Goal: Information Seeking & Learning: Learn about a topic

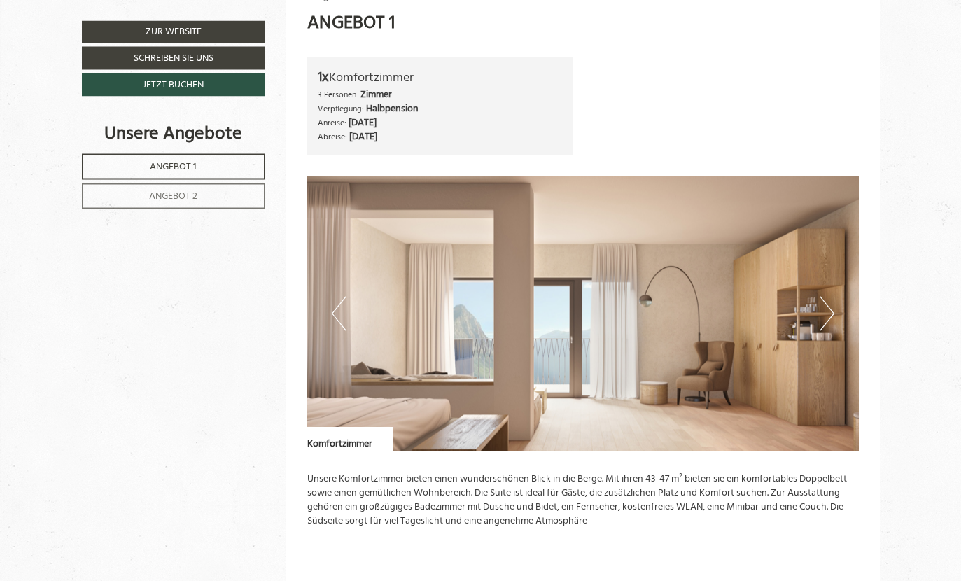
scroll to position [741, 0]
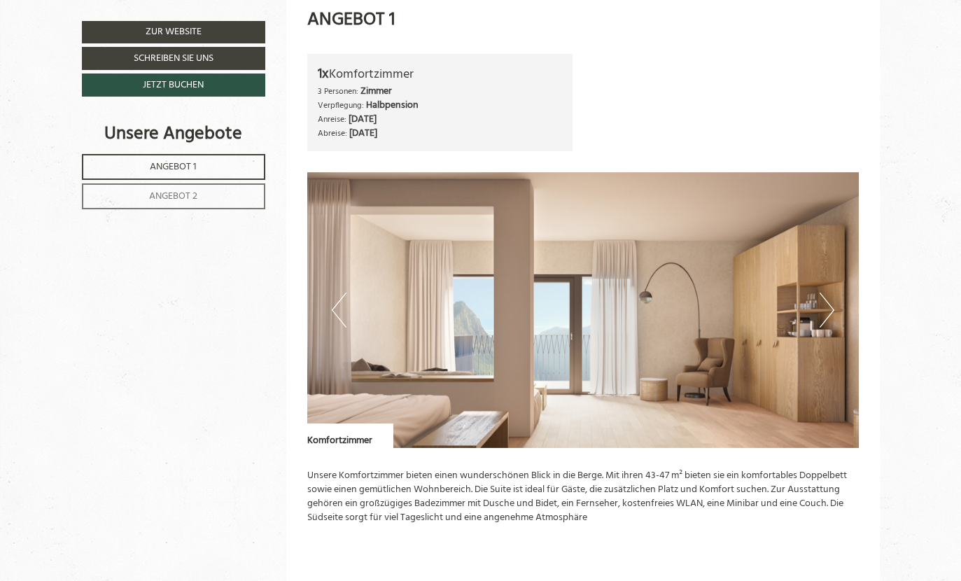
click at [807, 320] on img at bounding box center [582, 310] width 551 height 276
click at [815, 309] on img at bounding box center [582, 310] width 551 height 276
click at [829, 295] on button "Next" at bounding box center [826, 309] width 15 height 35
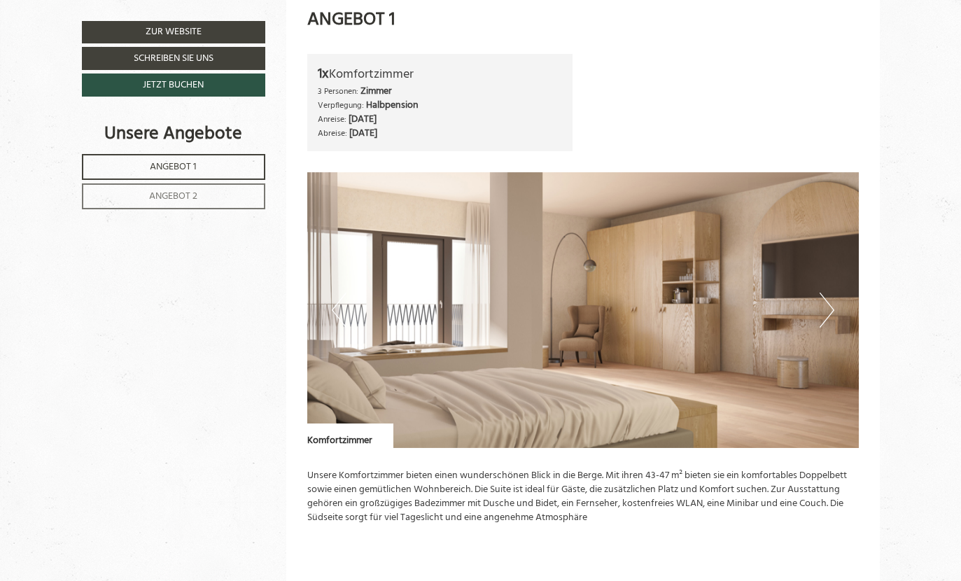
click at [824, 302] on button "Next" at bounding box center [826, 309] width 15 height 35
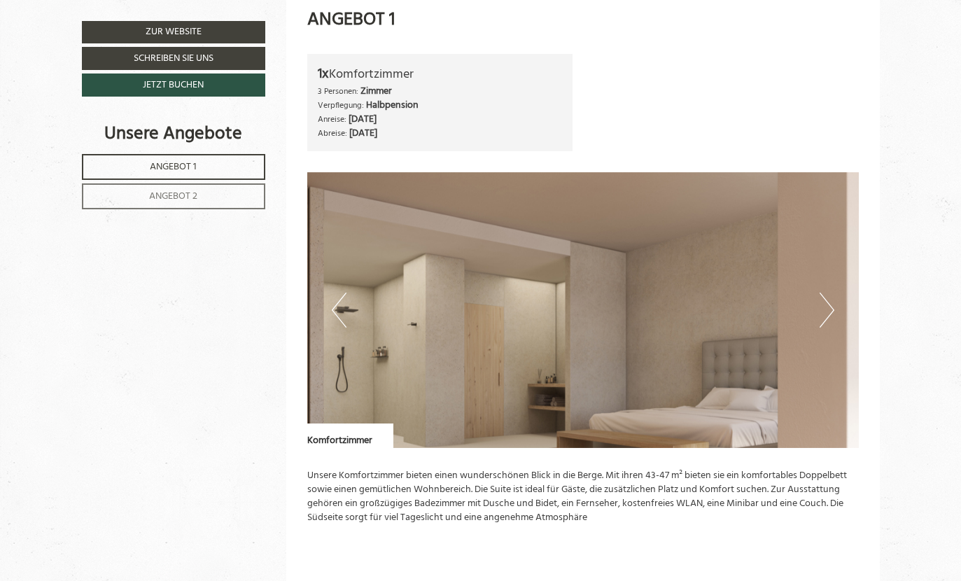
click at [816, 275] on img at bounding box center [582, 310] width 551 height 276
click at [811, 297] on img at bounding box center [582, 310] width 551 height 276
click at [812, 308] on img at bounding box center [582, 310] width 551 height 276
click at [826, 297] on button "Next" at bounding box center [826, 309] width 15 height 35
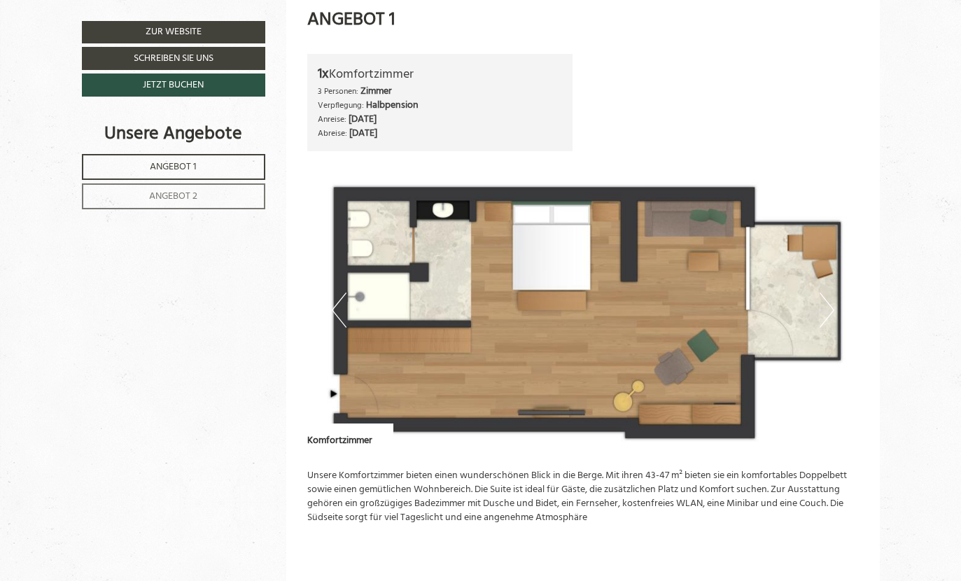
click at [838, 309] on img at bounding box center [582, 310] width 551 height 276
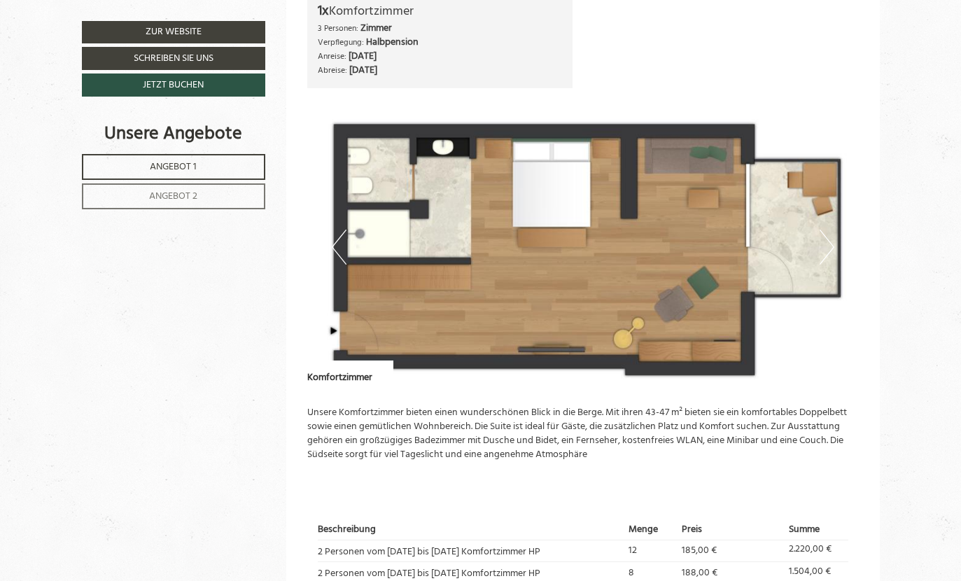
scroll to position [807, 0]
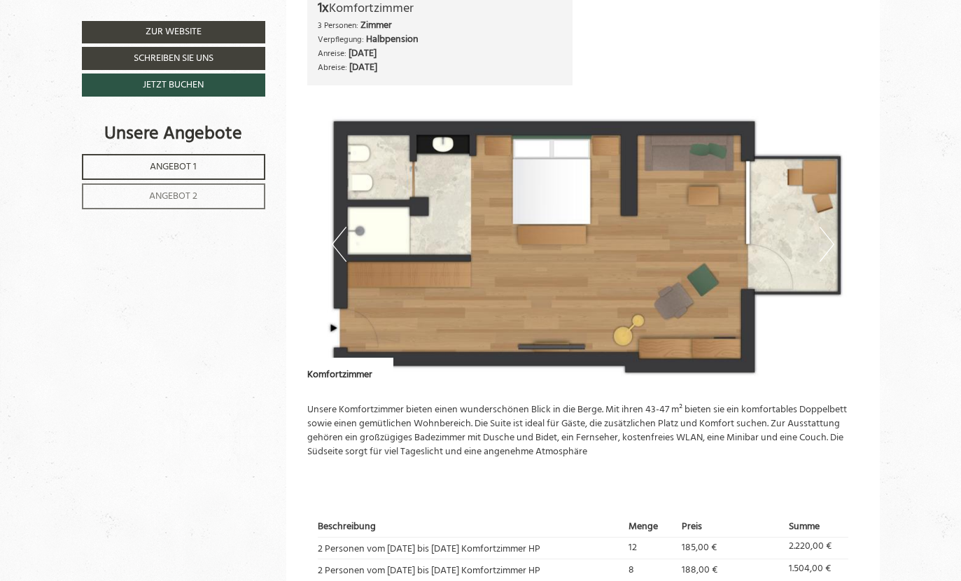
click at [822, 231] on button "Next" at bounding box center [826, 244] width 15 height 35
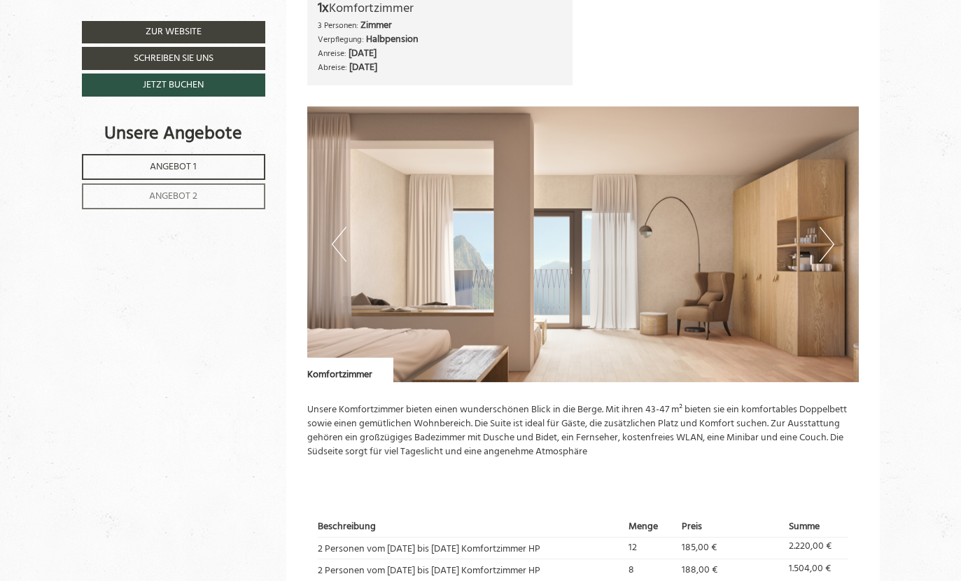
click at [831, 217] on img at bounding box center [582, 244] width 551 height 276
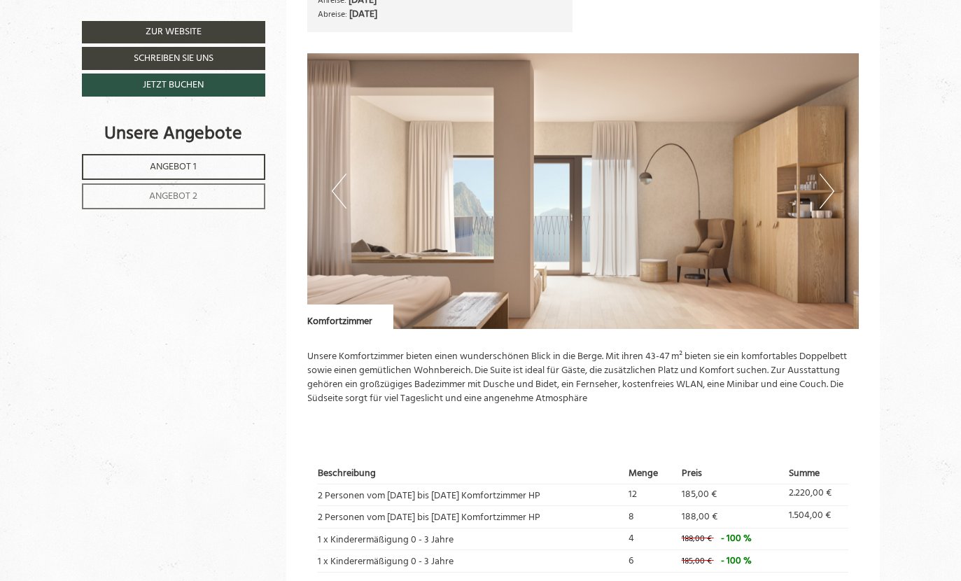
scroll to position [858, 0]
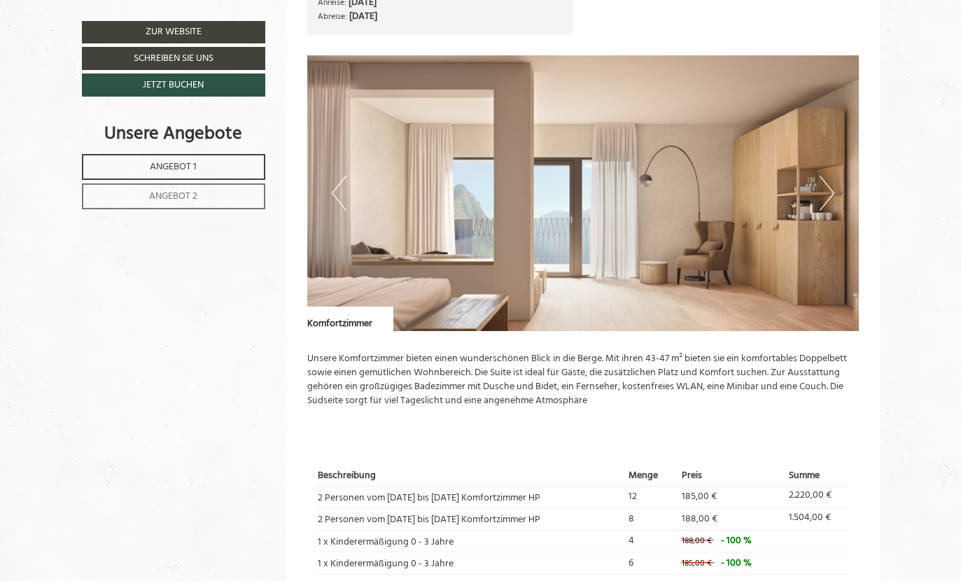
click at [821, 196] on button "Next" at bounding box center [826, 193] width 15 height 35
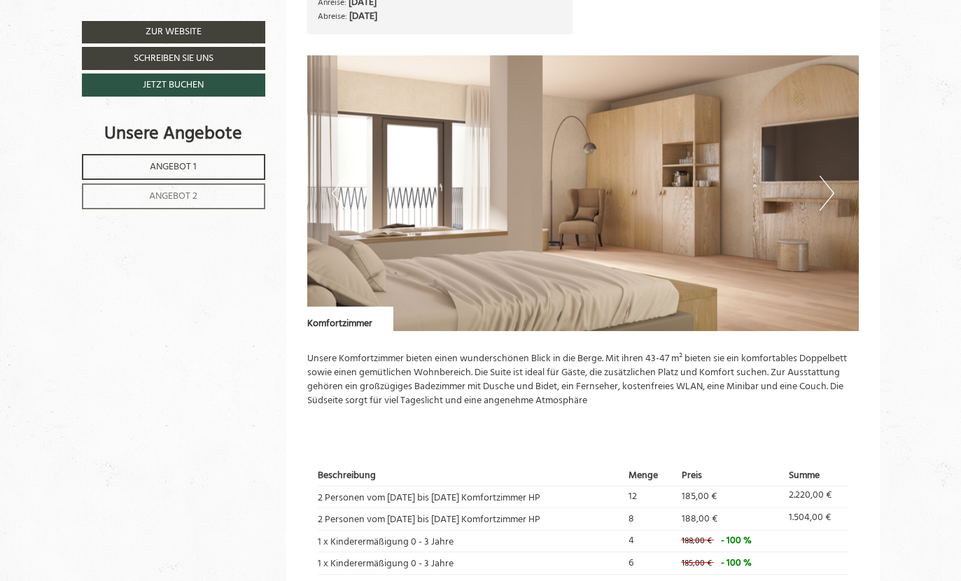
click at [828, 185] on button "Next" at bounding box center [826, 193] width 15 height 35
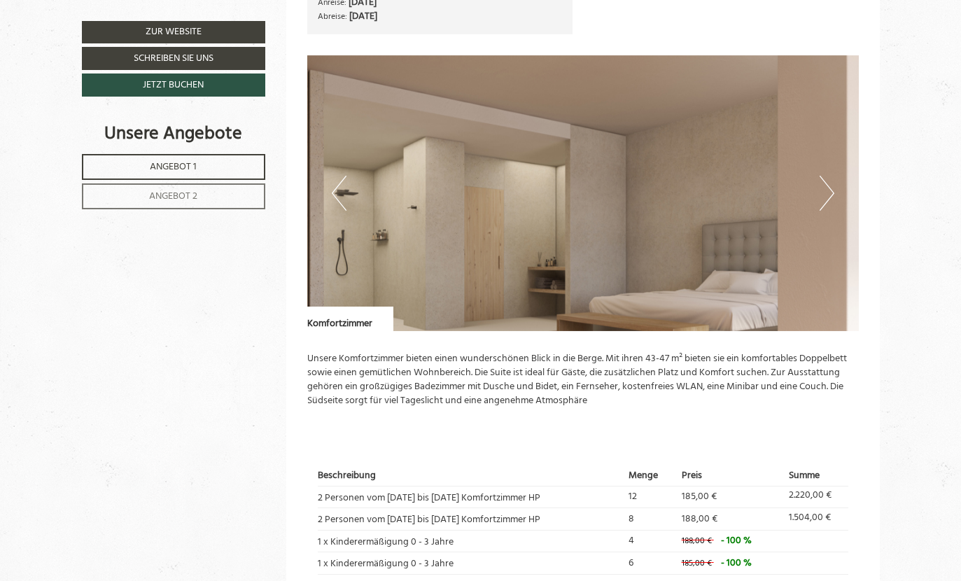
click at [830, 176] on button "Next" at bounding box center [826, 193] width 15 height 35
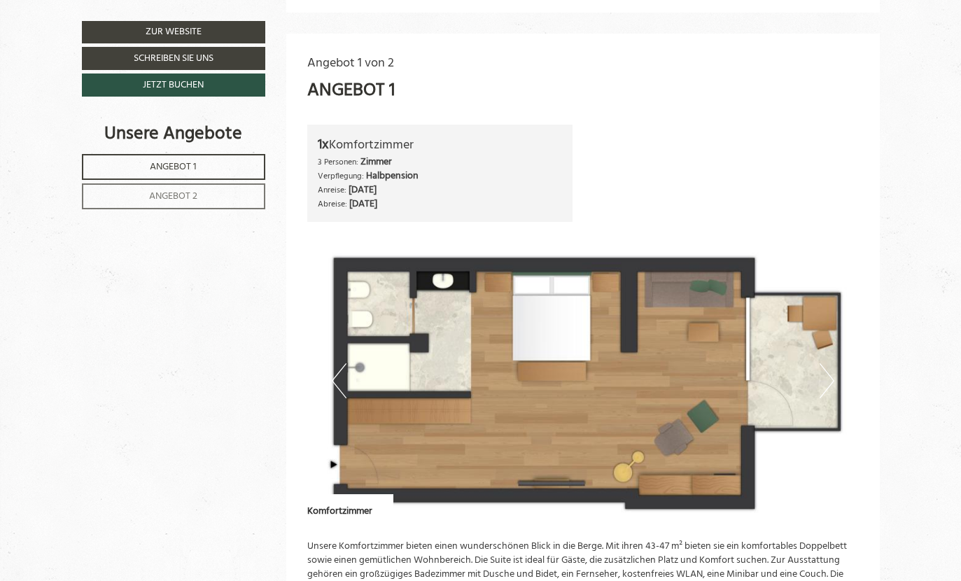
scroll to position [673, 0]
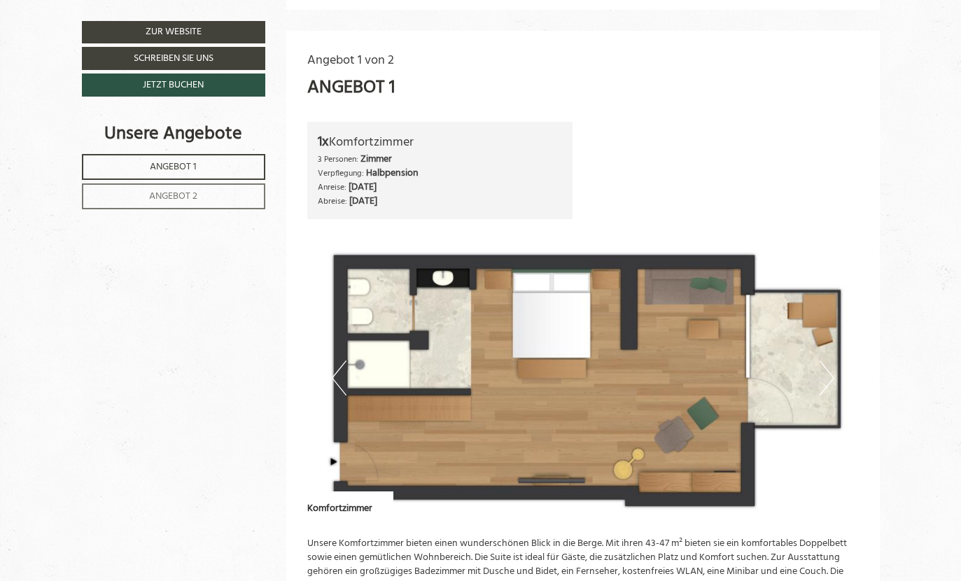
click at [835, 380] on img at bounding box center [582, 378] width 551 height 276
click at [830, 360] on button "Next" at bounding box center [826, 377] width 15 height 35
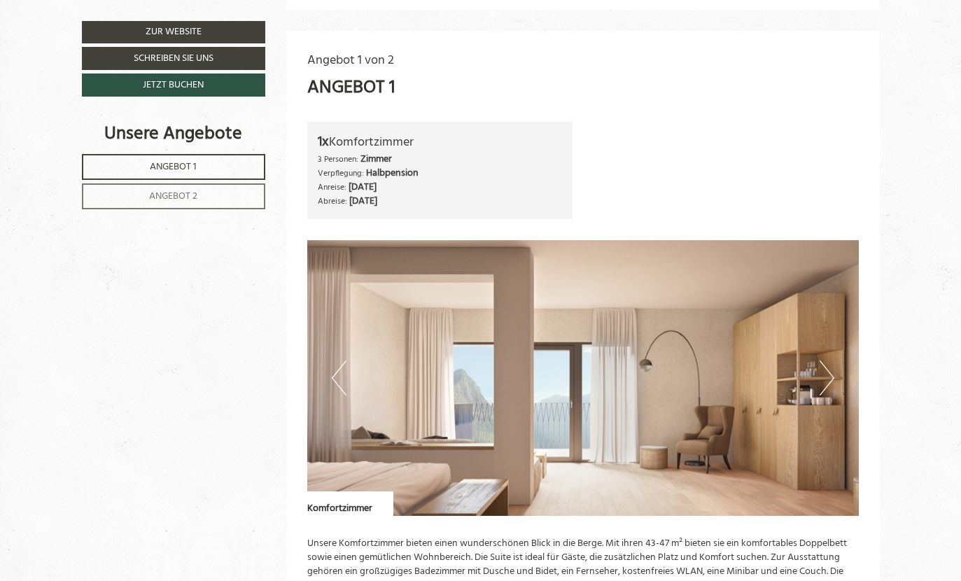
click at [830, 360] on button "Next" at bounding box center [826, 377] width 15 height 35
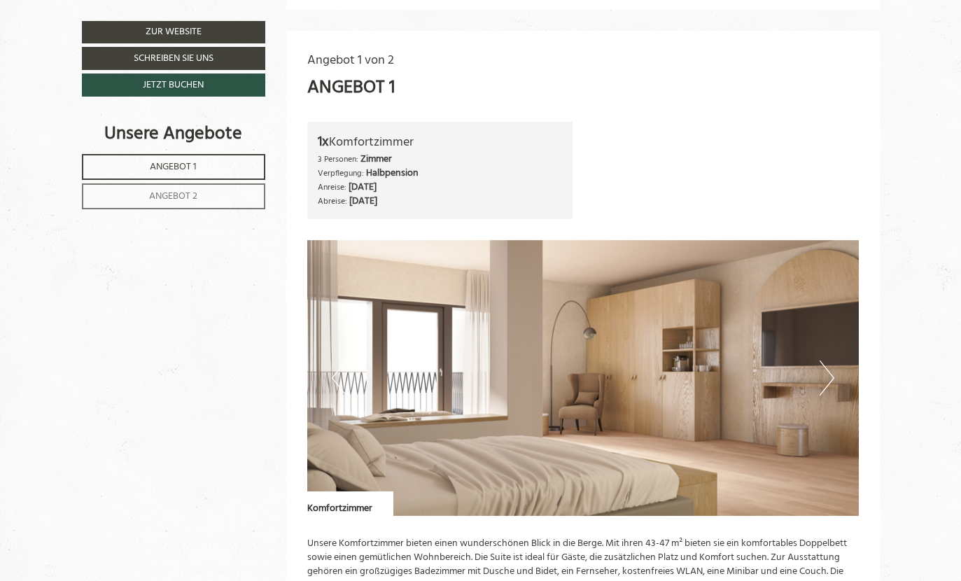
click at [827, 360] on button "Next" at bounding box center [826, 377] width 15 height 35
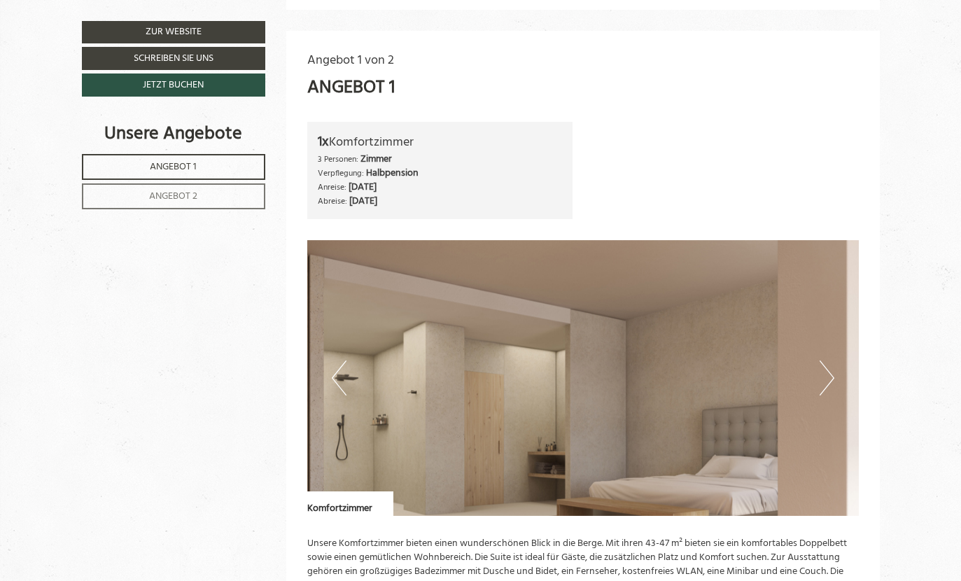
click at [830, 360] on button "Next" at bounding box center [826, 377] width 15 height 35
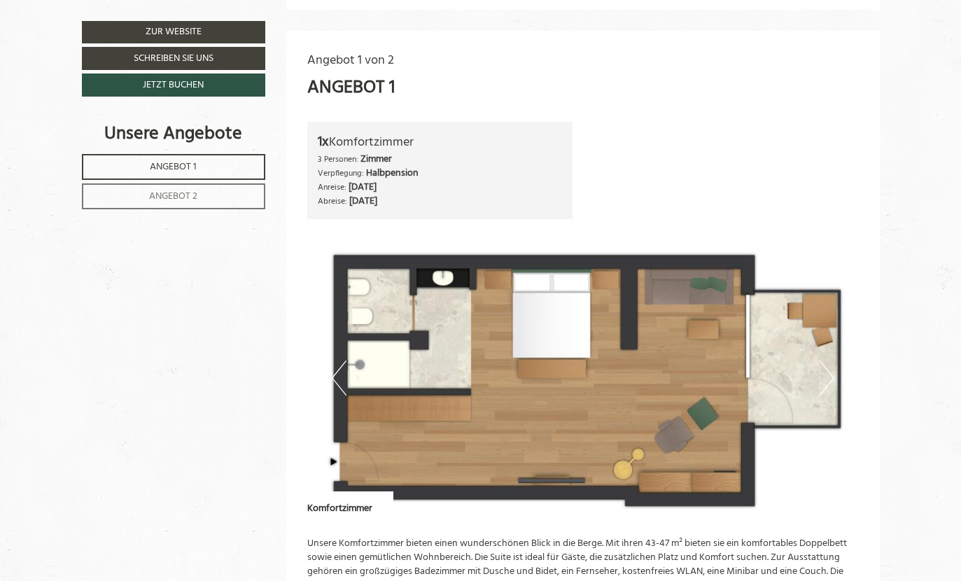
click at [831, 347] on img at bounding box center [582, 378] width 551 height 276
click at [830, 360] on button "Next" at bounding box center [826, 377] width 15 height 35
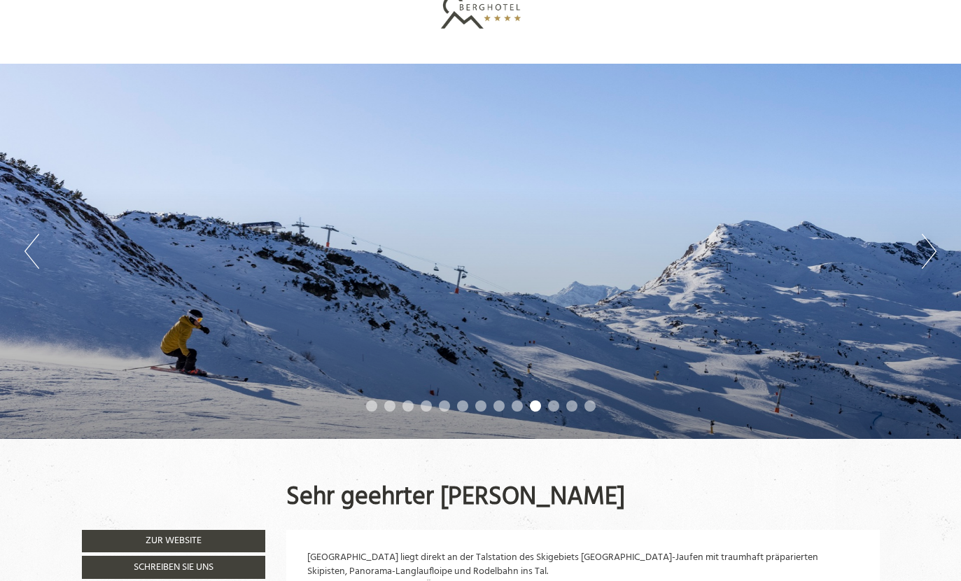
scroll to position [0, 0]
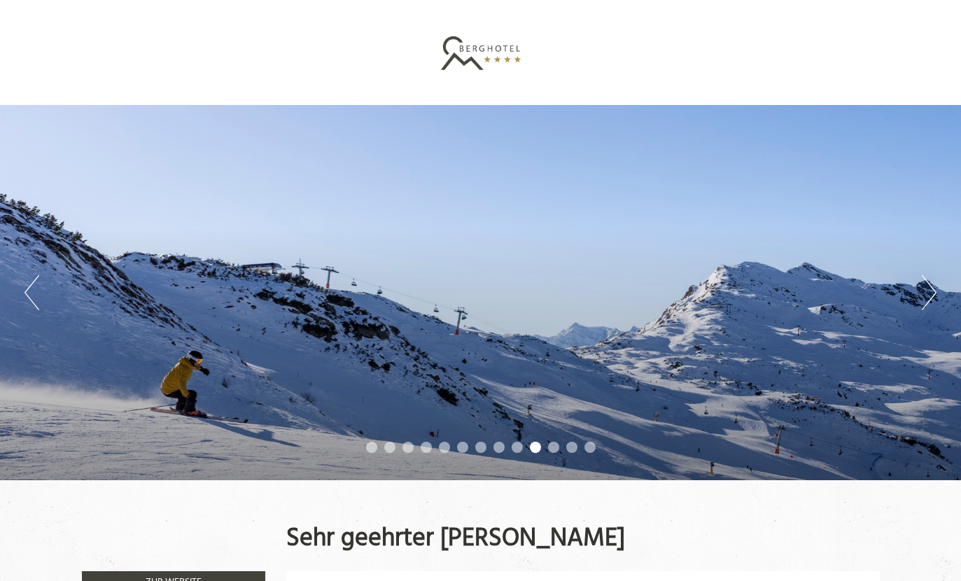
click at [481, 59] on div at bounding box center [481, 52] width 784 height 91
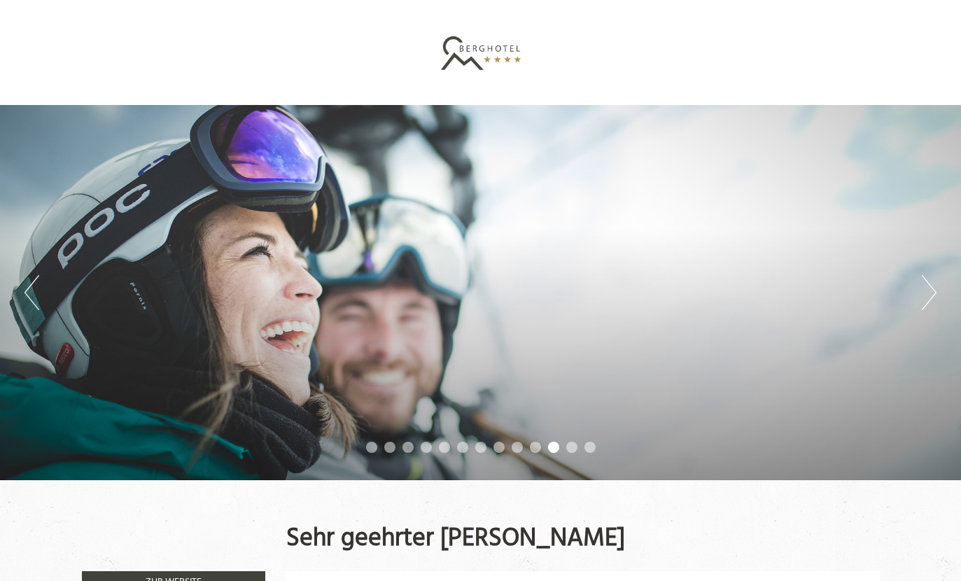
click at [509, 42] on div at bounding box center [481, 52] width 784 height 91
click at [488, 56] on div at bounding box center [481, 52] width 784 height 91
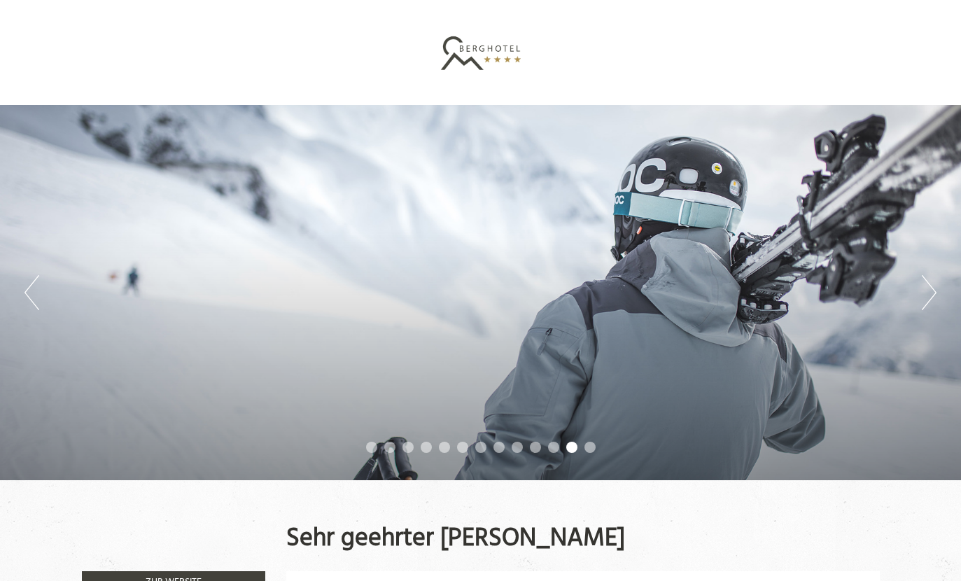
click at [491, 53] on div at bounding box center [481, 52] width 784 height 91
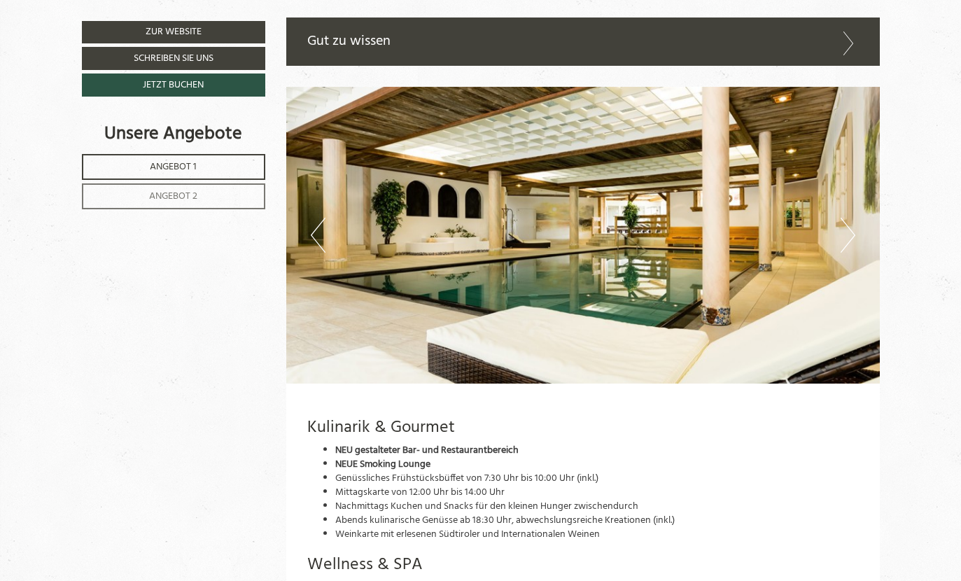
scroll to position [3306, 0]
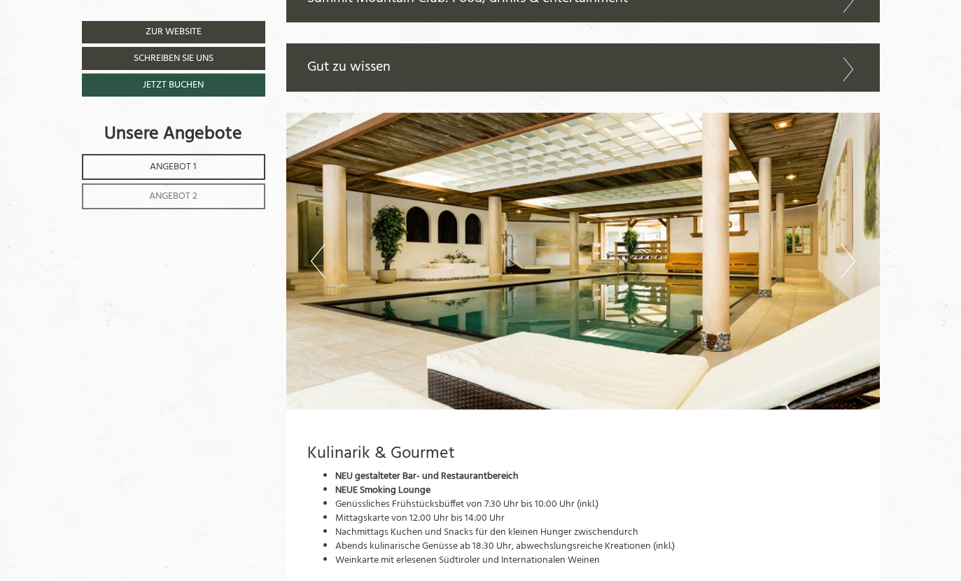
click at [859, 231] on img at bounding box center [582, 261] width 593 height 297
click at [851, 244] on button "Next" at bounding box center [847, 261] width 15 height 35
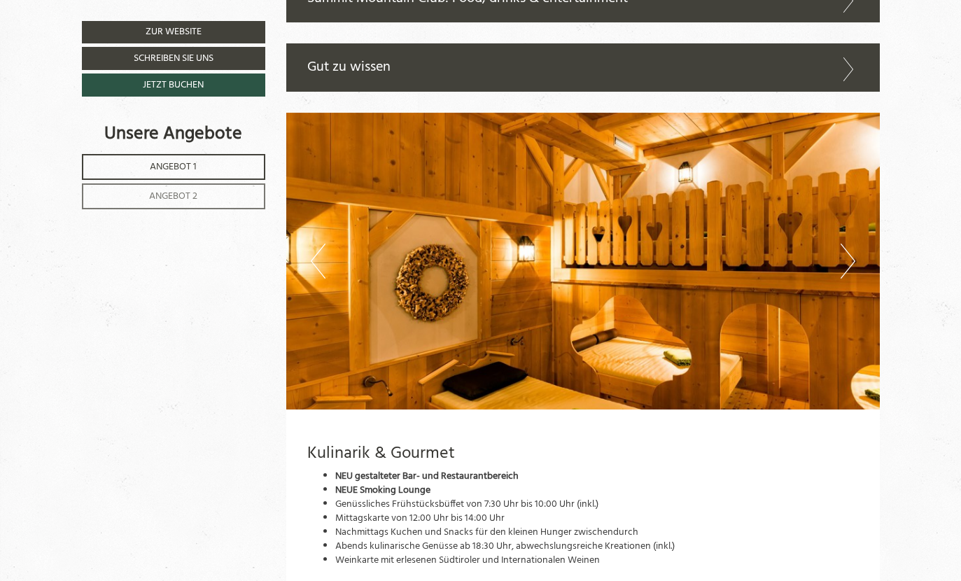
click at [856, 233] on img at bounding box center [582, 261] width 593 height 297
click at [855, 230] on img at bounding box center [582, 261] width 593 height 297
click at [859, 237] on img at bounding box center [582, 261] width 593 height 297
click at [852, 244] on button "Next" at bounding box center [847, 261] width 15 height 35
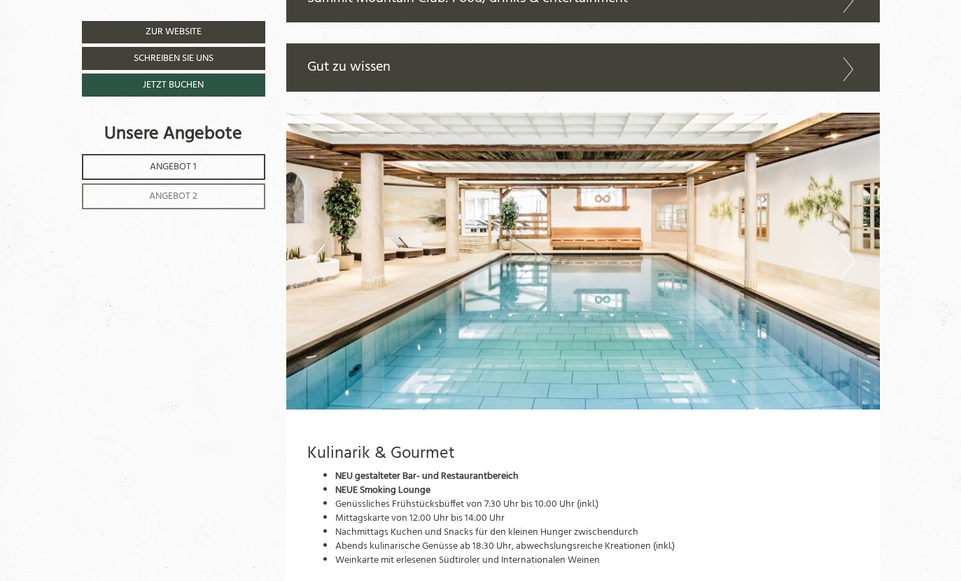
click at [849, 244] on button "Next" at bounding box center [847, 261] width 15 height 35
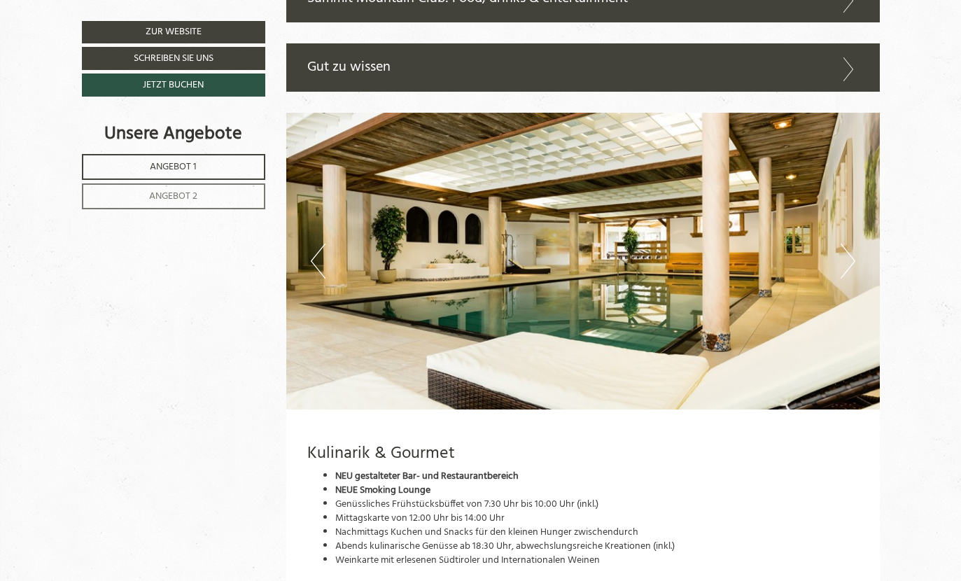
click at [854, 244] on button "Next" at bounding box center [847, 261] width 15 height 35
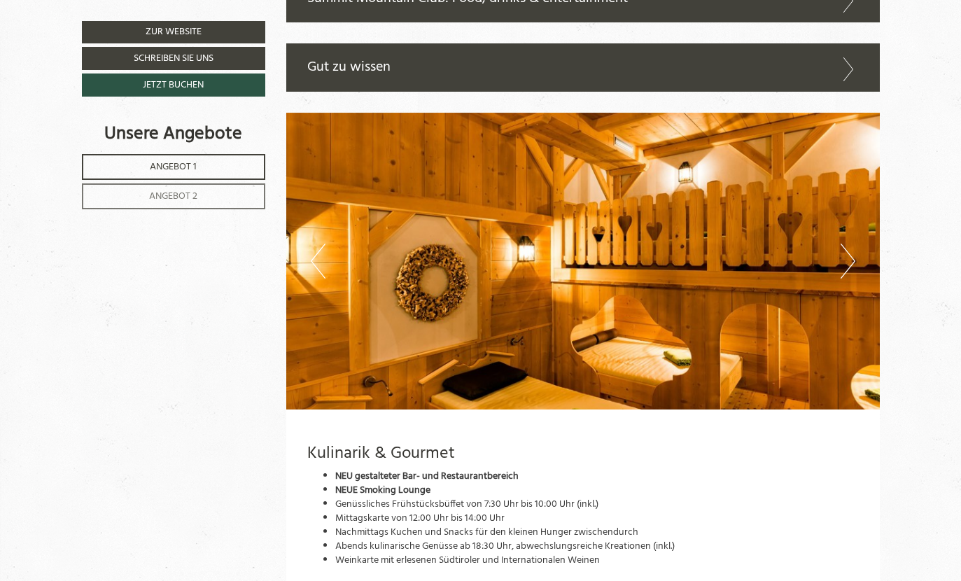
click at [856, 225] on img at bounding box center [582, 261] width 593 height 297
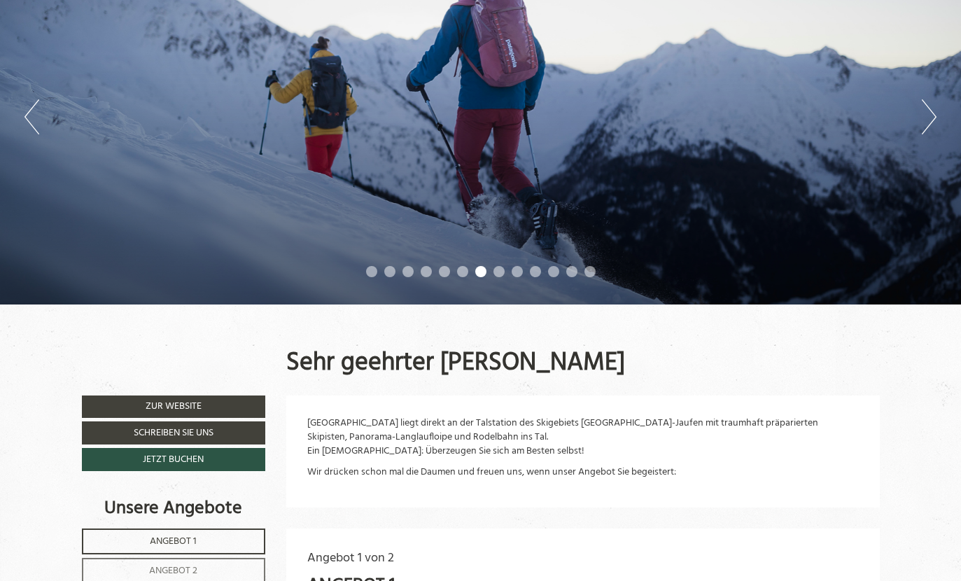
scroll to position [0, 0]
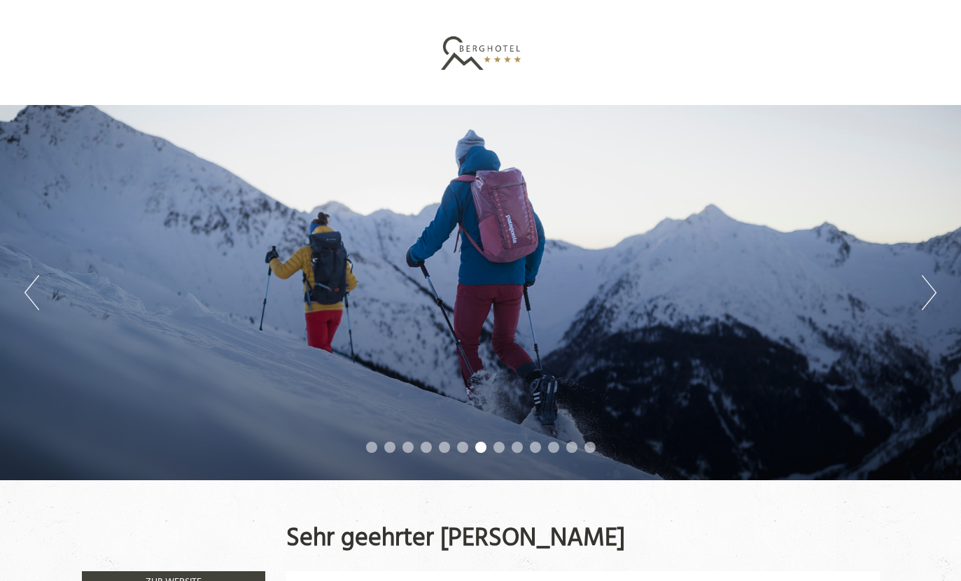
click at [482, 57] on div at bounding box center [481, 52] width 784 height 91
click at [470, 41] on div at bounding box center [481, 52] width 784 height 91
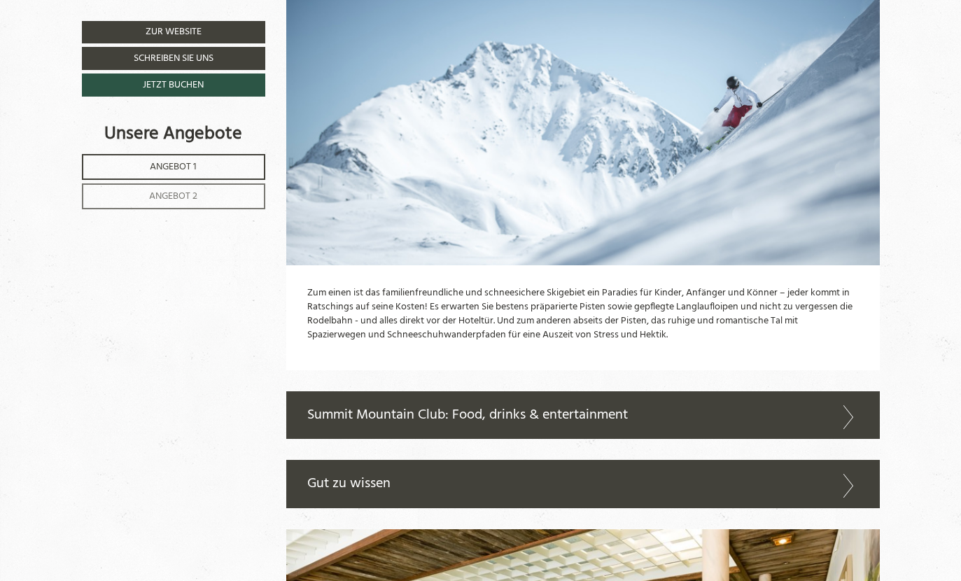
scroll to position [2891, 0]
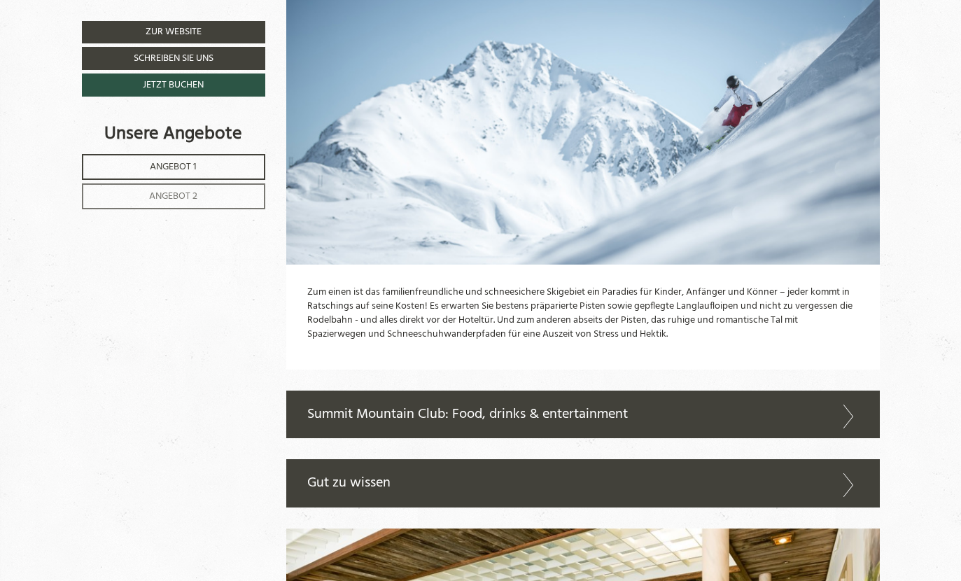
click at [666, 390] on div "Summit Mountain Club: Food, drinks & entertainment" at bounding box center [582, 414] width 593 height 48
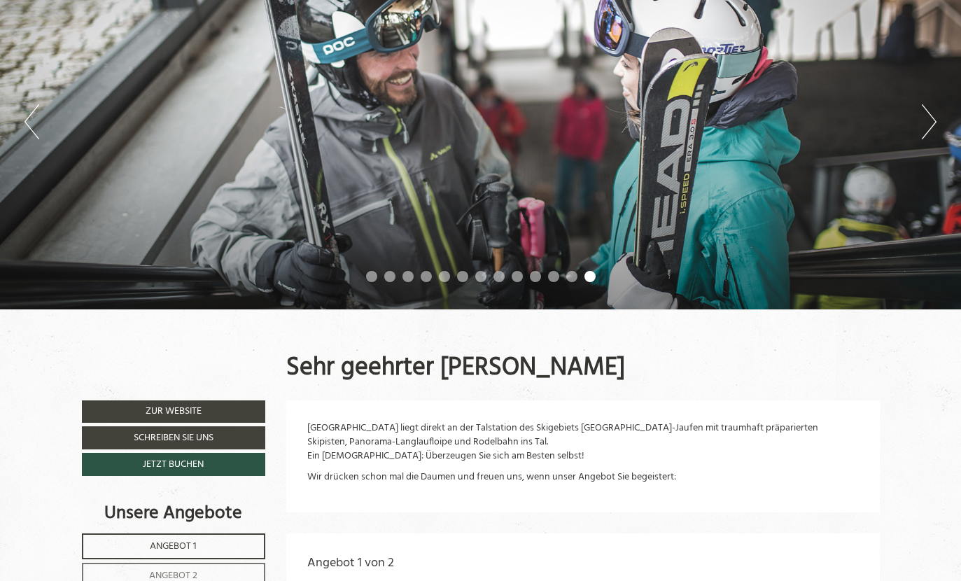
scroll to position [0, 0]
